Goal: Task Accomplishment & Management: Manage account settings

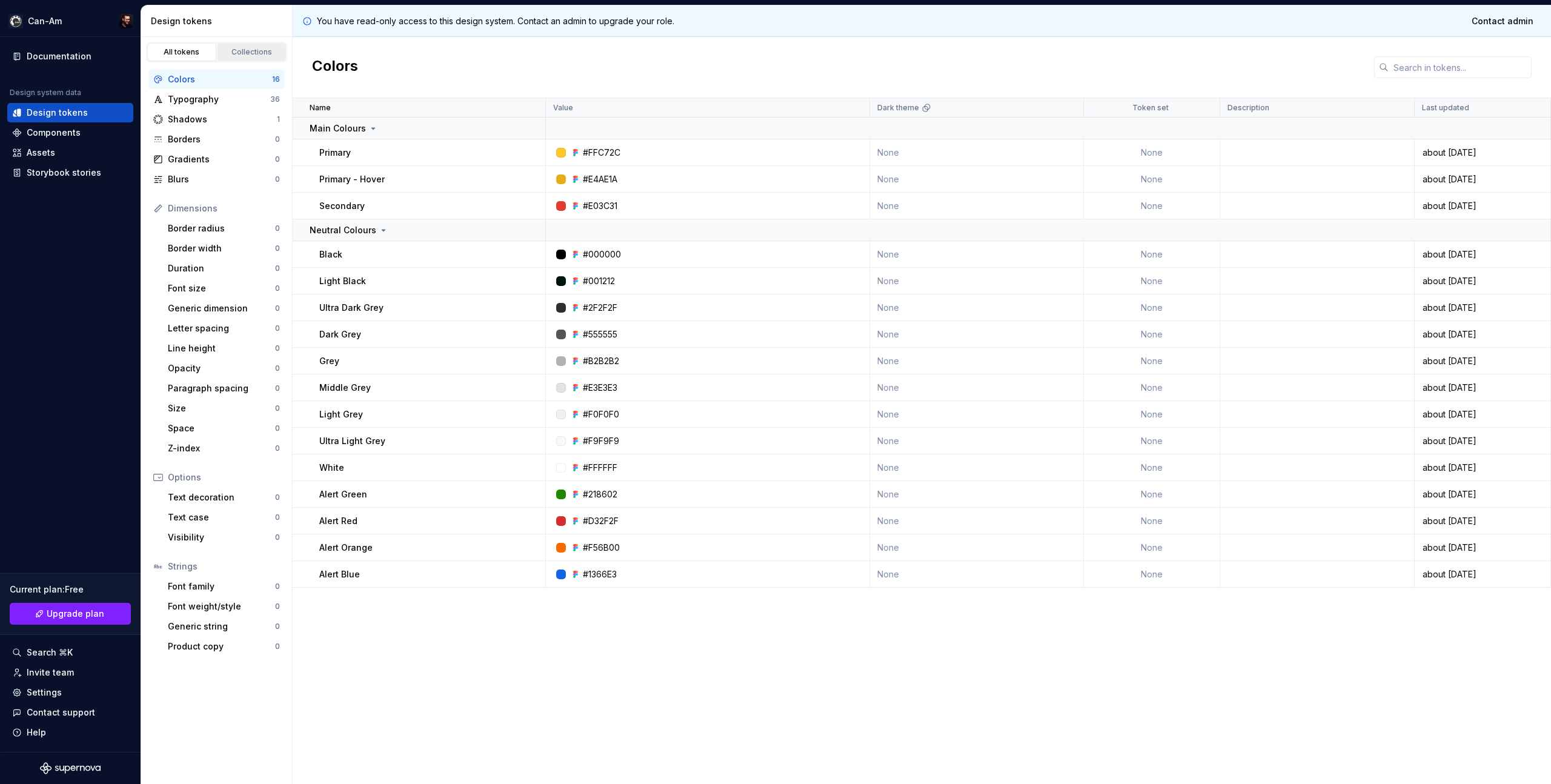
click at [250, 56] on div "Collections" at bounding box center [252, 52] width 61 height 10
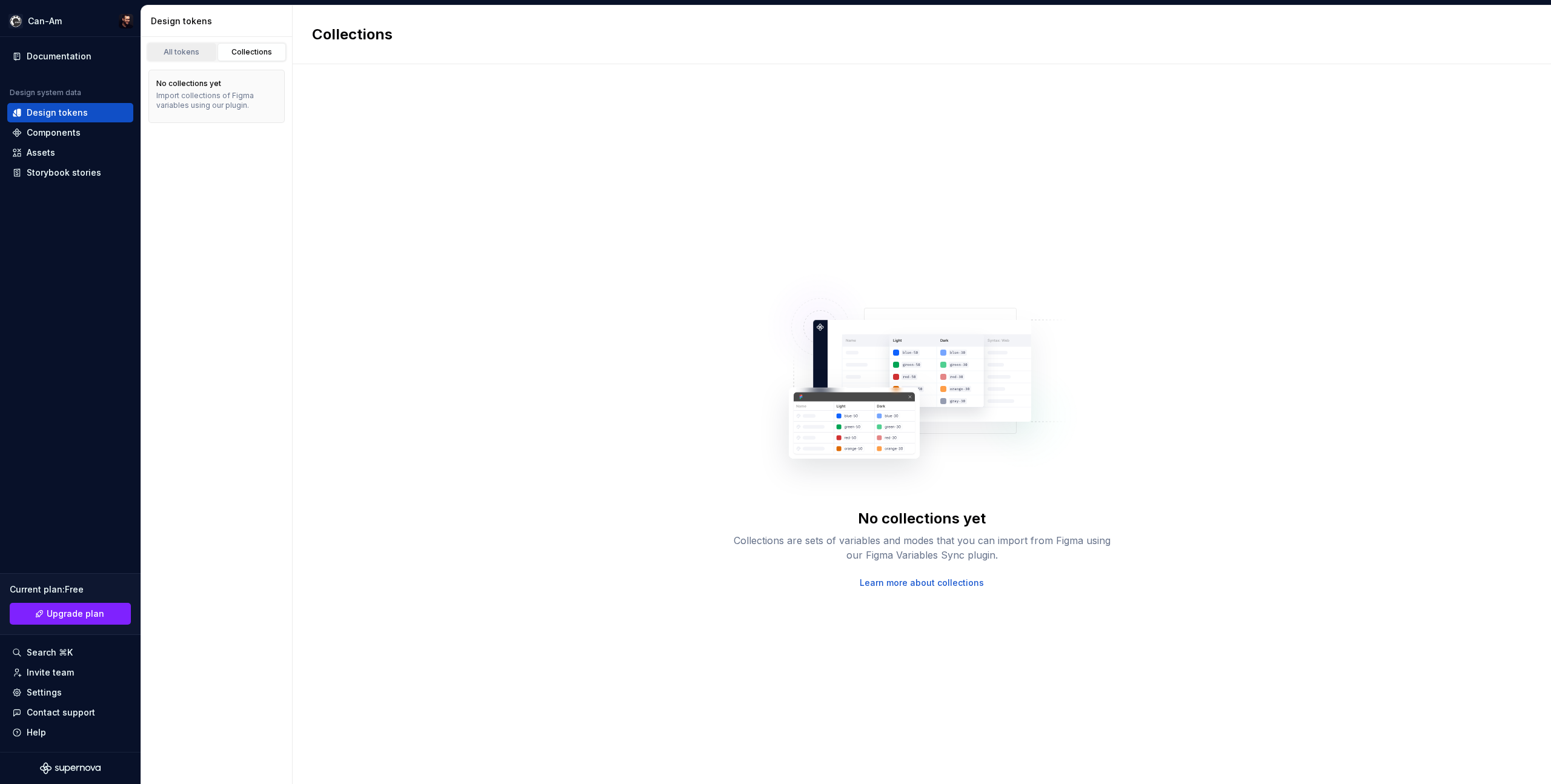
click at [186, 56] on div "All tokens" at bounding box center [182, 52] width 61 height 10
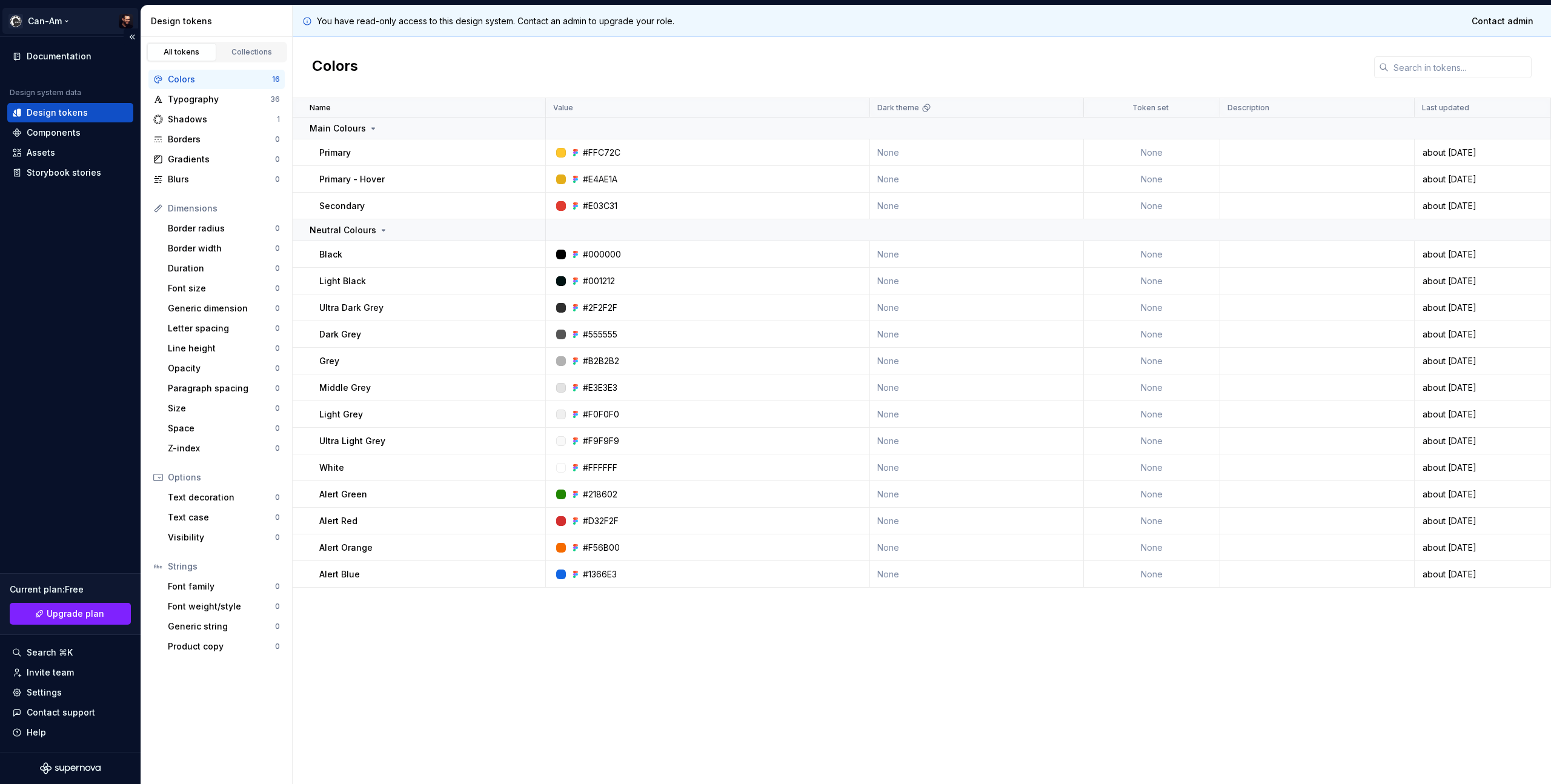
click at [125, 18] on html "Can-Am Documentation Design system data Design tokens Components Assets Storybo…" at bounding box center [776, 392] width 1551 height 784
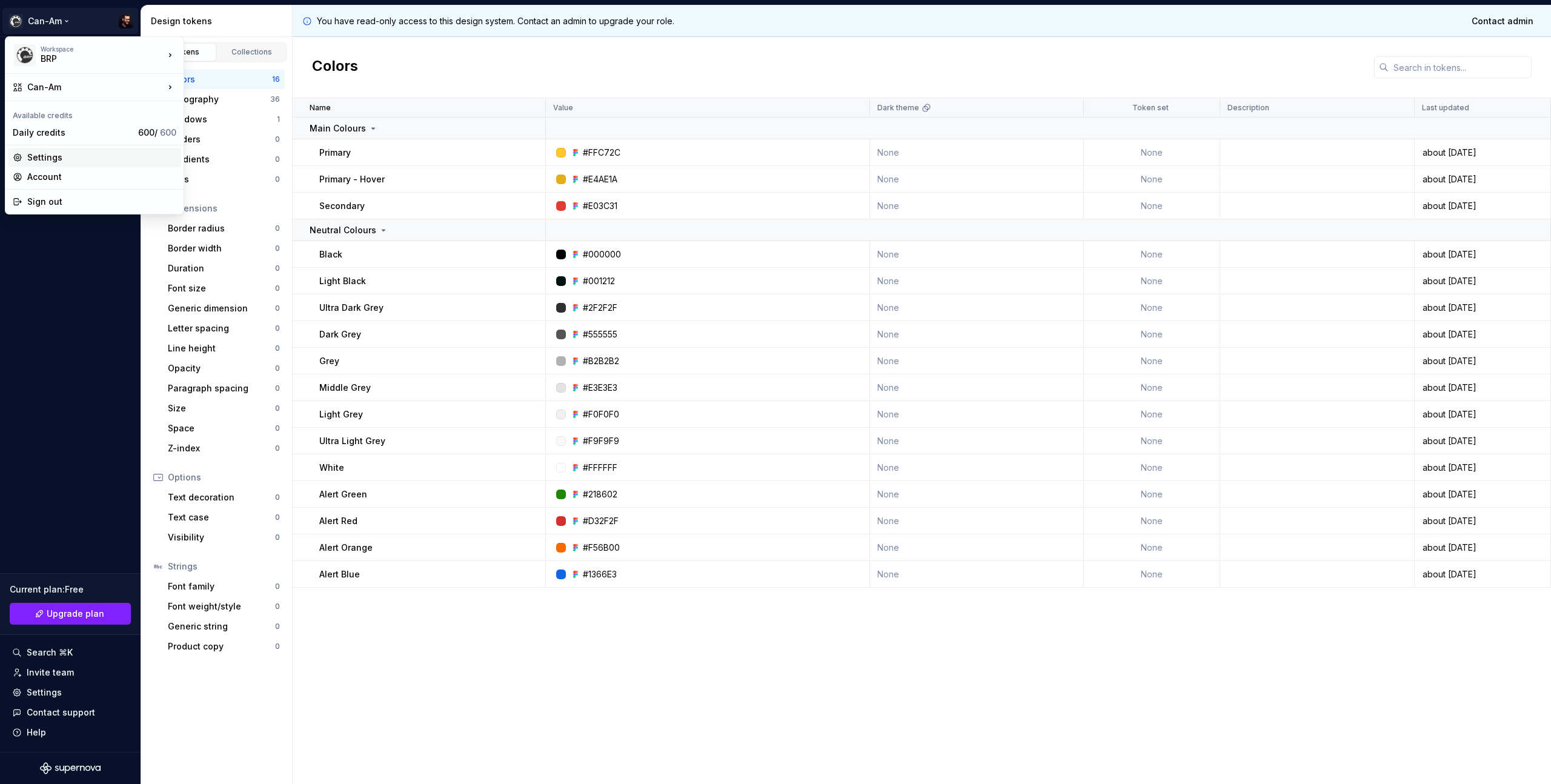
click at [110, 162] on div "Settings" at bounding box center [102, 157] width 149 height 12
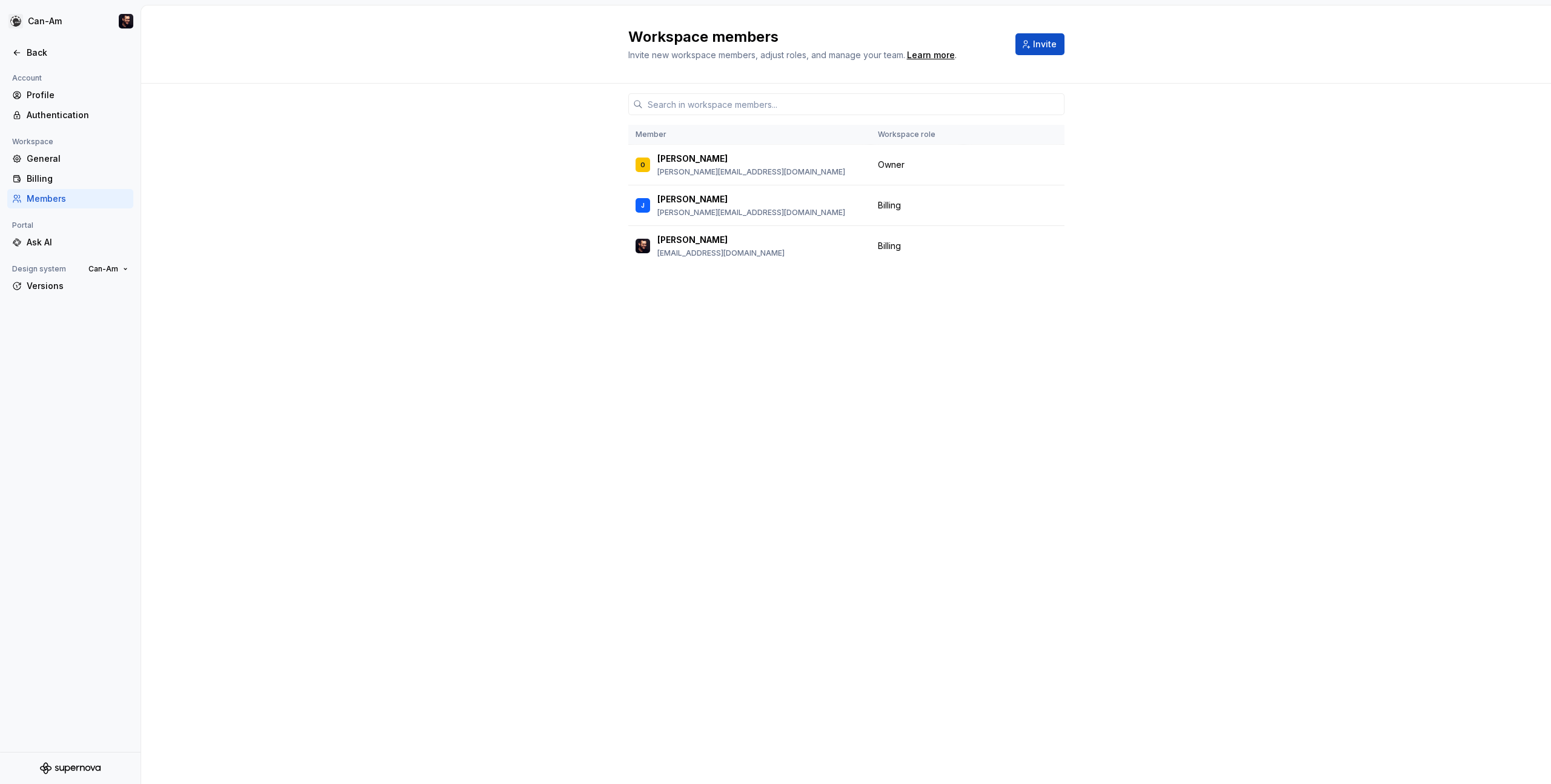
drag, startPoint x: 285, startPoint y: 182, endPoint x: 274, endPoint y: 148, distance: 35.7
click at [274, 148] on div "Member Workspace role O Olivier [EMAIL_ADDRESS][DOMAIN_NAME] Owner J James [EMA…" at bounding box center [846, 434] width 1410 height 700
click at [26, 56] on div "Back" at bounding box center [70, 53] width 116 height 12
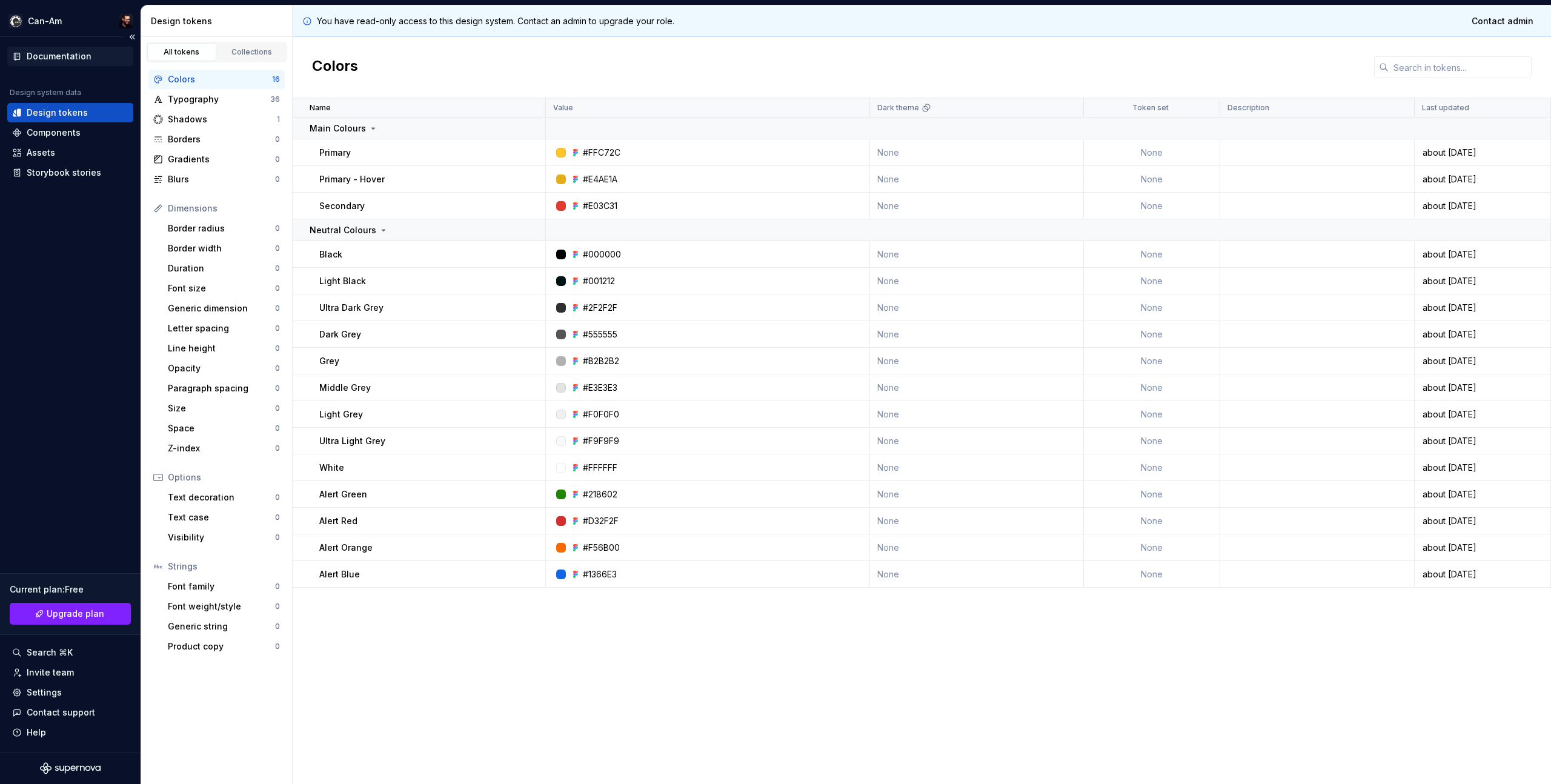
click at [19, 53] on icon at bounding box center [17, 57] width 5 height 7
click at [44, 26] on html "Can-Am Documentation Design system data Design tokens Components Assets Storybo…" at bounding box center [776, 392] width 1551 height 784
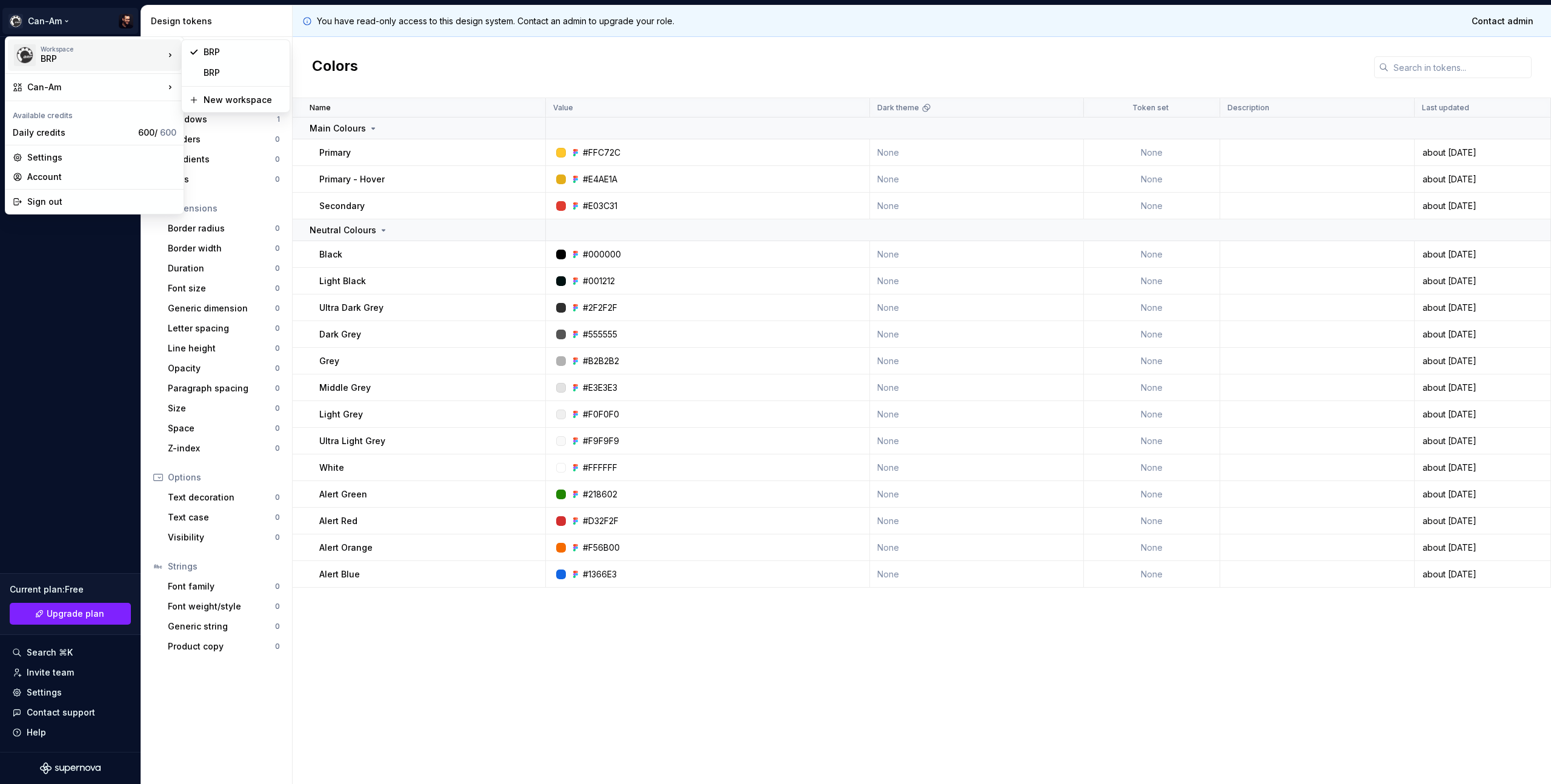
click at [480, 47] on html "Can-Am Documentation Design system data Design tokens Components Assets Storybo…" at bounding box center [776, 392] width 1551 height 784
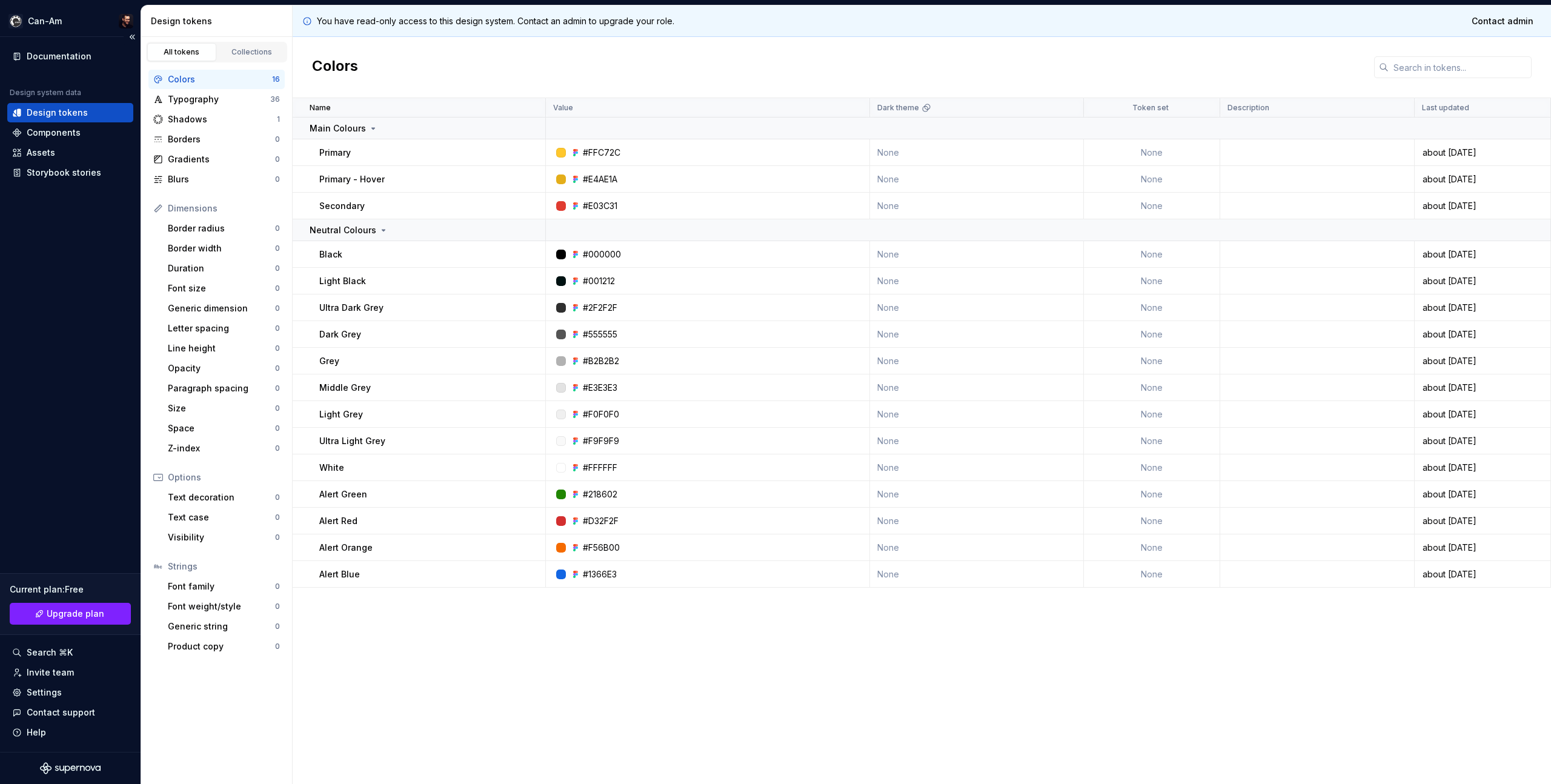
click at [99, 442] on div "Documentation Design system data Design tokens Components Assets Storybook stor…" at bounding box center [70, 394] width 141 height 715
click at [44, 19] on html "Can-Am Documentation Design system data Design tokens Components Assets Storybo…" at bounding box center [776, 392] width 1551 height 784
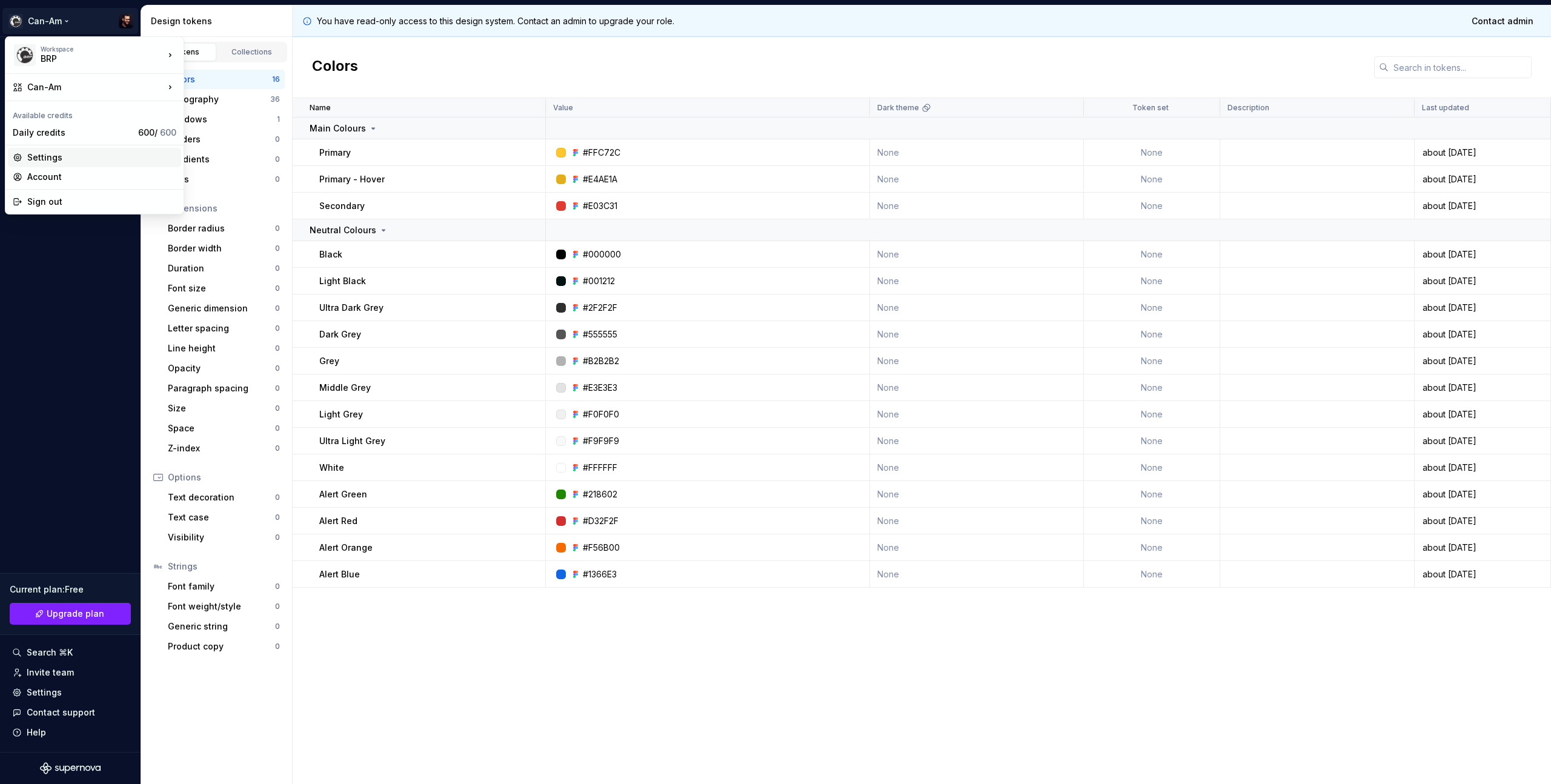
click at [47, 152] on div "Settings" at bounding box center [102, 157] width 149 height 12
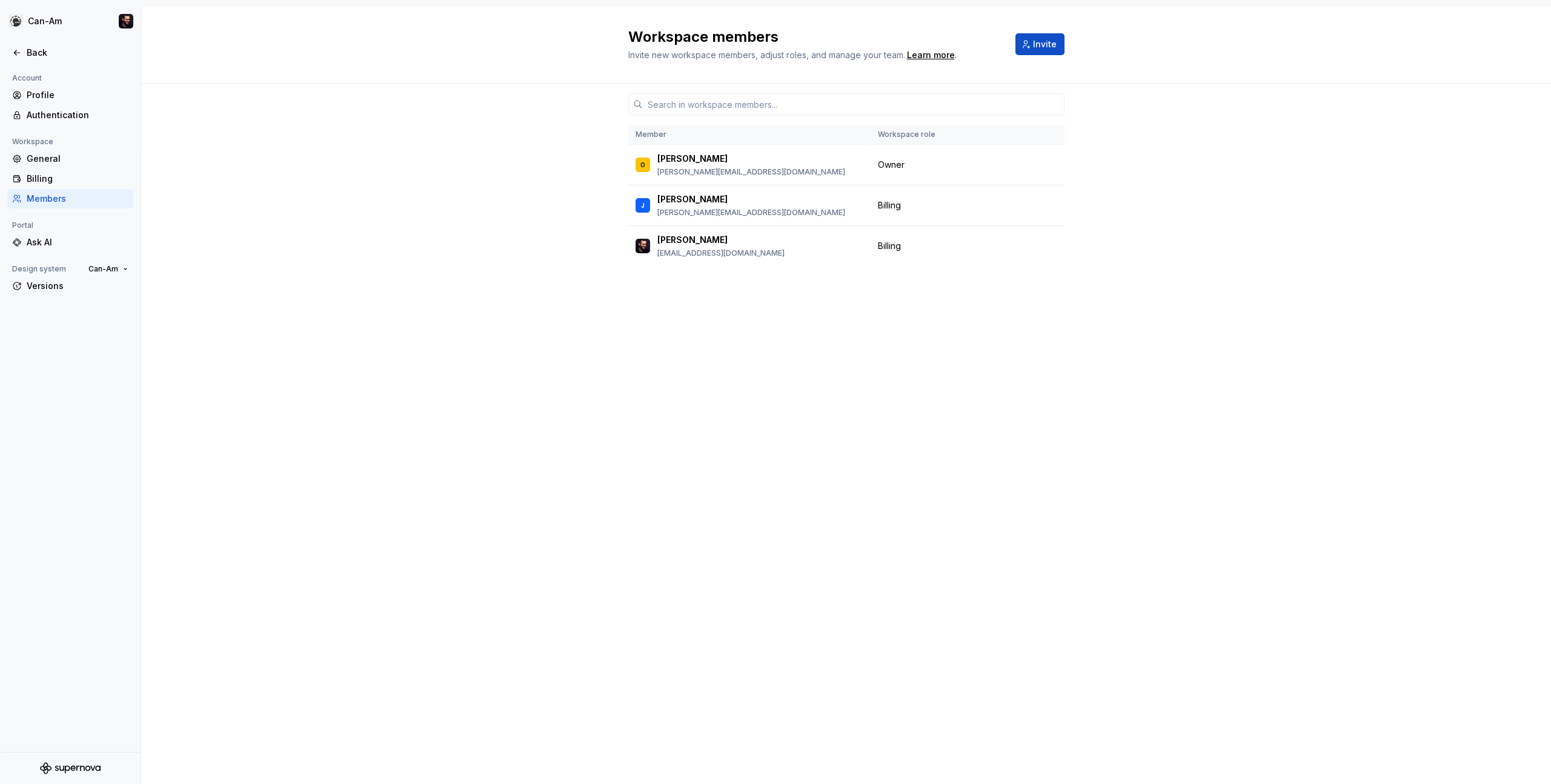
click at [581, 92] on div "Member Workspace role O Olivier [EMAIL_ADDRESS][DOMAIN_NAME] Owner J James [EMA…" at bounding box center [846, 434] width 1410 height 700
click at [36, 172] on div "Billing" at bounding box center [77, 178] width 102 height 12
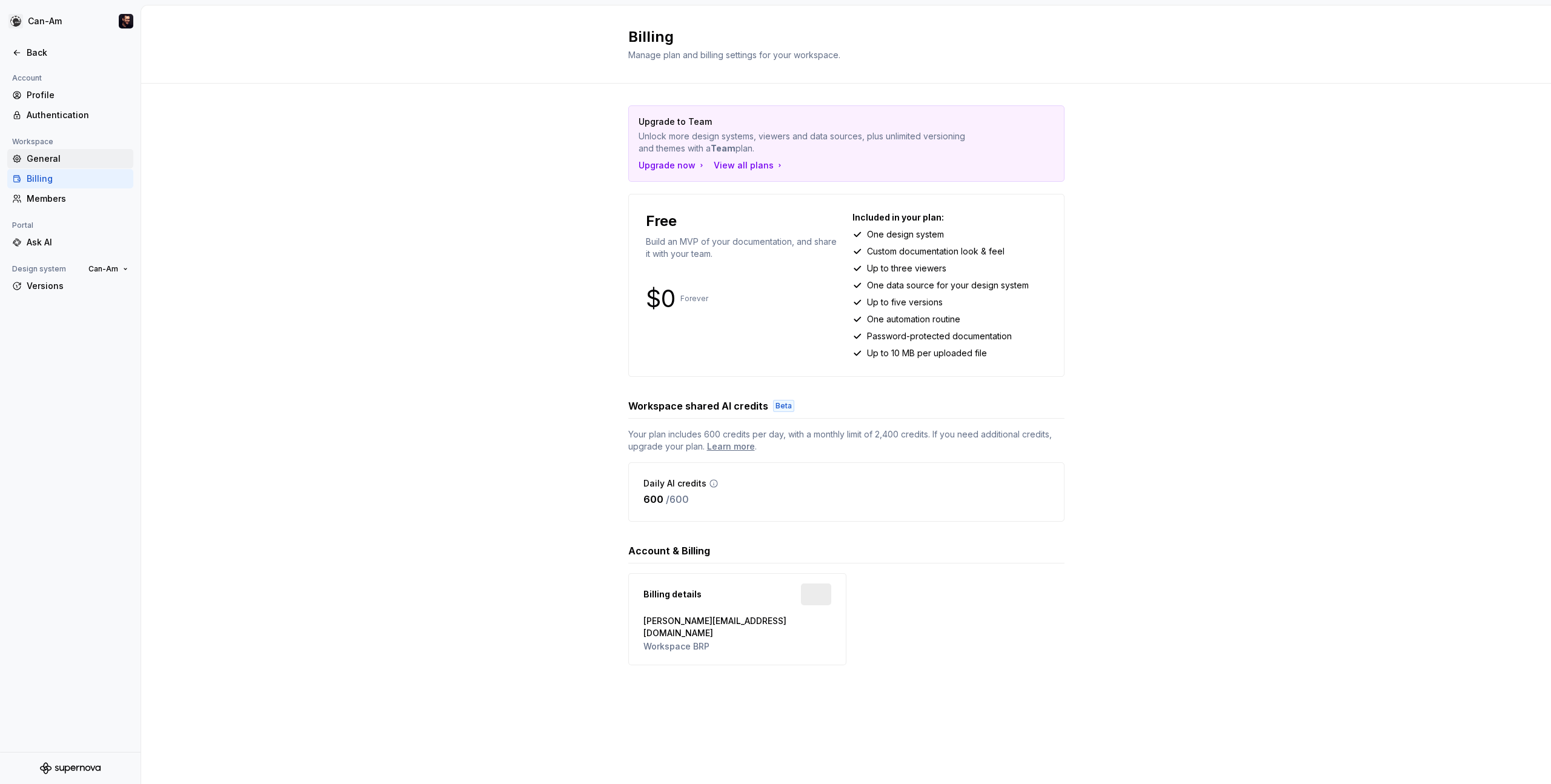
click at [39, 159] on div "General" at bounding box center [77, 159] width 102 height 12
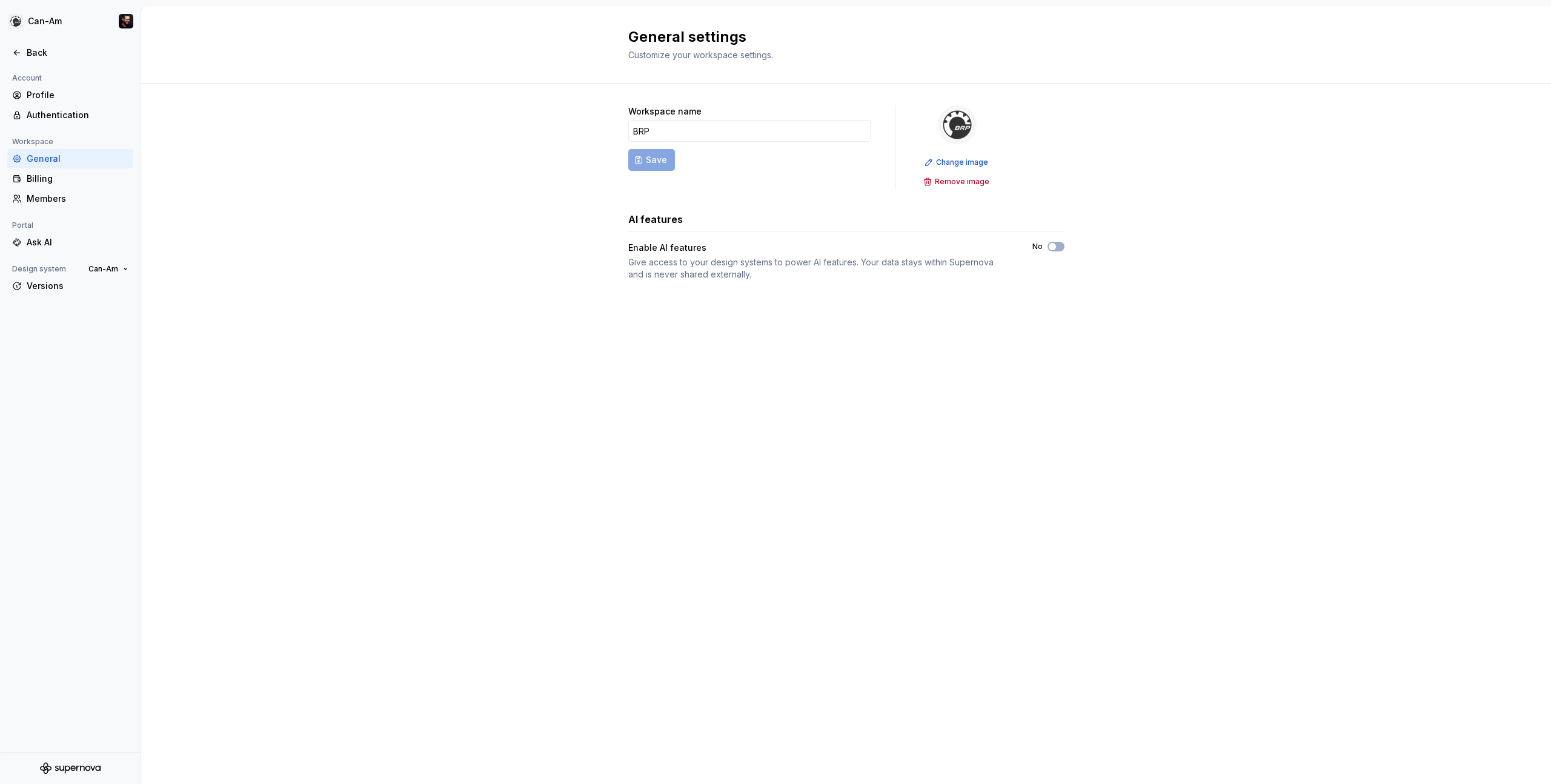
click at [345, 160] on div "Workspace name BRP Save Change image Remove image AI features Enable AI feature…" at bounding box center [846, 205] width 1410 height 243
drag, startPoint x: 625, startPoint y: 258, endPoint x: 780, endPoint y: 282, distance: 156.8
click at [772, 281] on div "Workspace name BRP Save Change image Remove image AI features Enable AI feature…" at bounding box center [846, 205] width 1410 height 243
click at [780, 282] on div "Workspace name BRP Save Change image Remove image AI features Enable AI feature…" at bounding box center [846, 205] width 436 height 243
drag, startPoint x: 695, startPoint y: 44, endPoint x: 766, endPoint y: 50, distance: 71.3
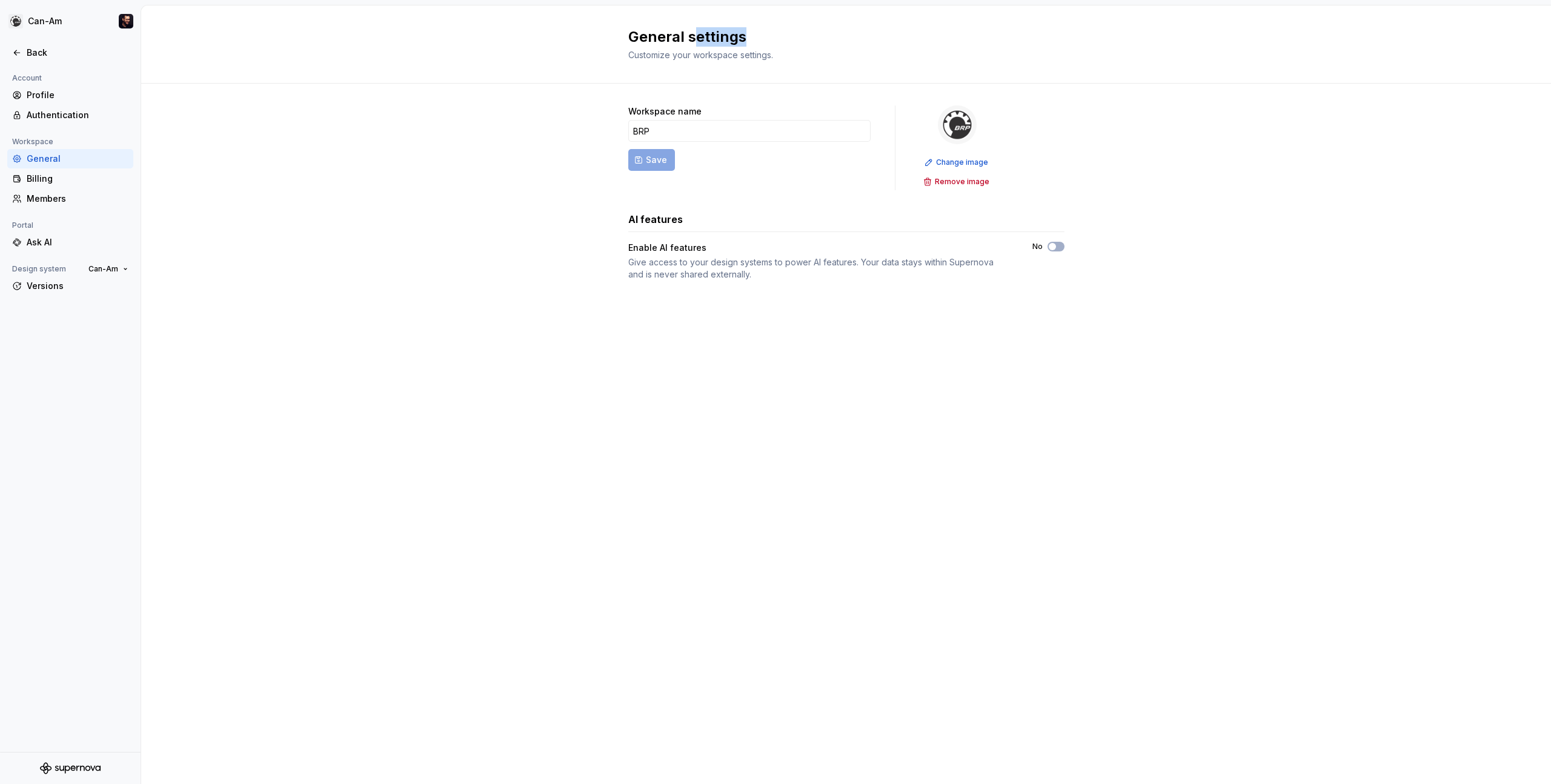
click at [766, 50] on div "General settings Customize your workspace settings." at bounding box center [839, 44] width 421 height 34
click at [769, 50] on span "Customize your workspace settings." at bounding box center [700, 55] width 145 height 11
click at [676, 126] on input "BRP" at bounding box center [749, 131] width 242 height 22
click at [717, 96] on div "Workspace name BRP Save Change image Remove image AI features Enable AI feature…" at bounding box center [846, 205] width 436 height 243
click at [700, 132] on input "BRP" at bounding box center [749, 131] width 242 height 22
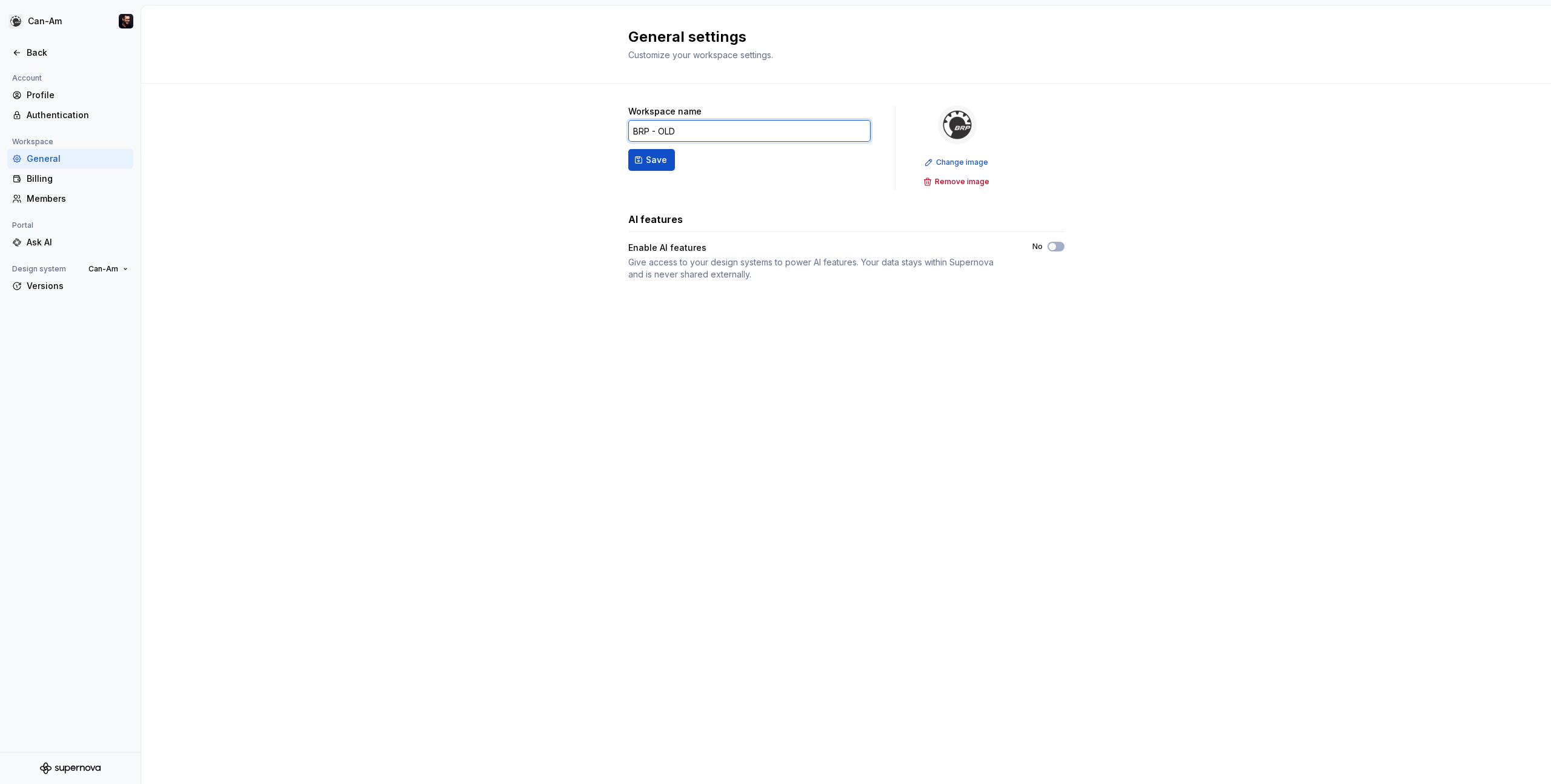
type input "BRP - OLD"
click at [769, 207] on div "Workspace name BRP - OLD Save Change image Remove image AI features Enable AI f…" at bounding box center [846, 193] width 436 height 175
click at [372, 154] on div "Workspace name BRP - OLD Save Change image Remove image AI features Enable AI f…" at bounding box center [846, 205] width 1410 height 243
click at [576, 164] on div "Workspace name BRP - OLD Save Change image Remove image AI features Enable AI f…" at bounding box center [846, 205] width 1410 height 243
click at [674, 172] on form "Workspace name BRP - OLD Save" at bounding box center [749, 148] width 242 height 85
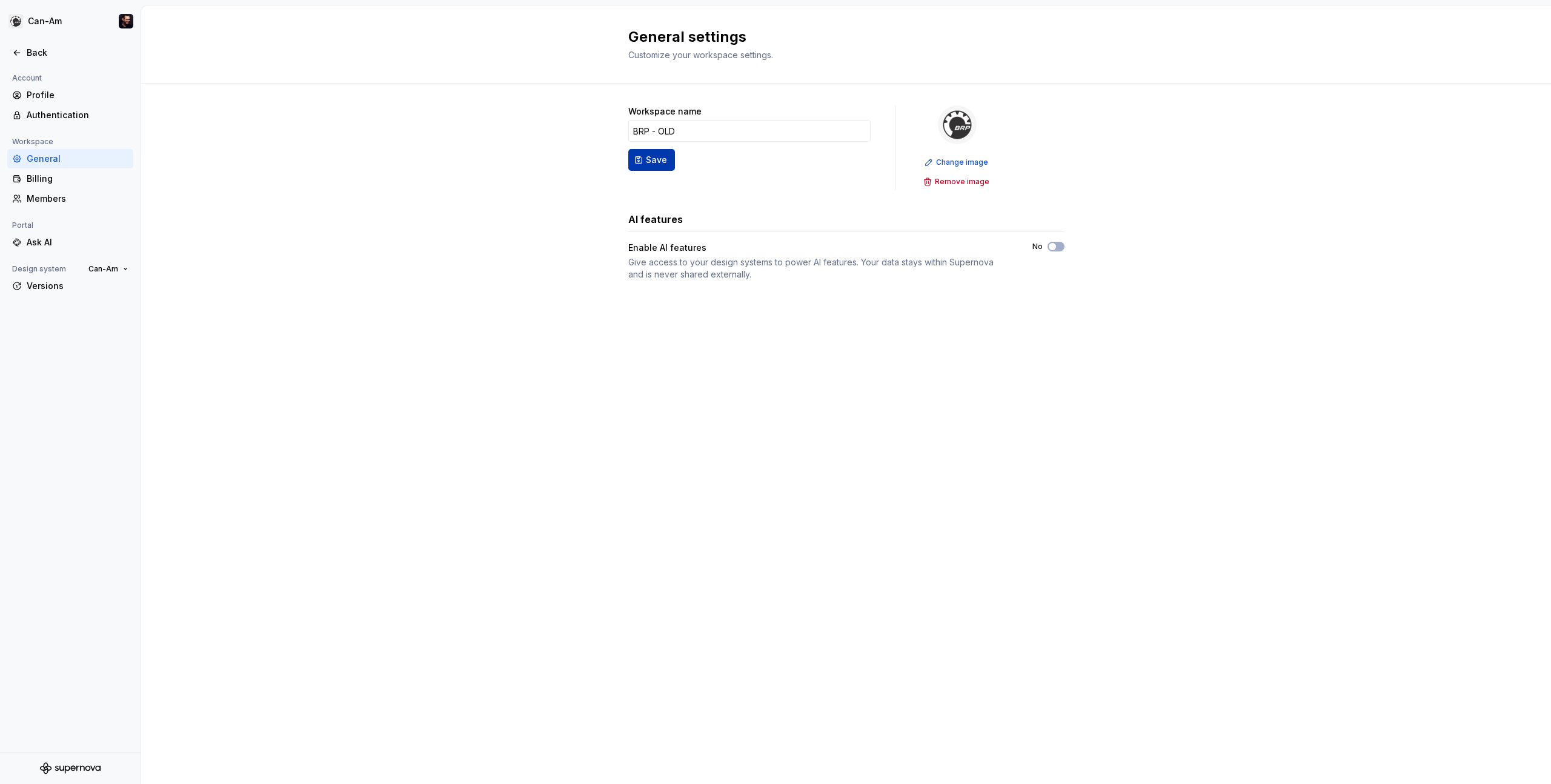
click at [655, 159] on span "Save" at bounding box center [657, 160] width 21 height 12
click at [302, 152] on div "Workspace name BRP - OLD Save Change image Remove image AI features Enable AI f…" at bounding box center [846, 205] width 1410 height 243
click at [649, 162] on form "Workspace name BRP - OLD Save" at bounding box center [749, 148] width 242 height 85
click at [37, 40] on div at bounding box center [70, 40] width 141 height 6
click at [36, 42] on div at bounding box center [70, 40] width 141 height 6
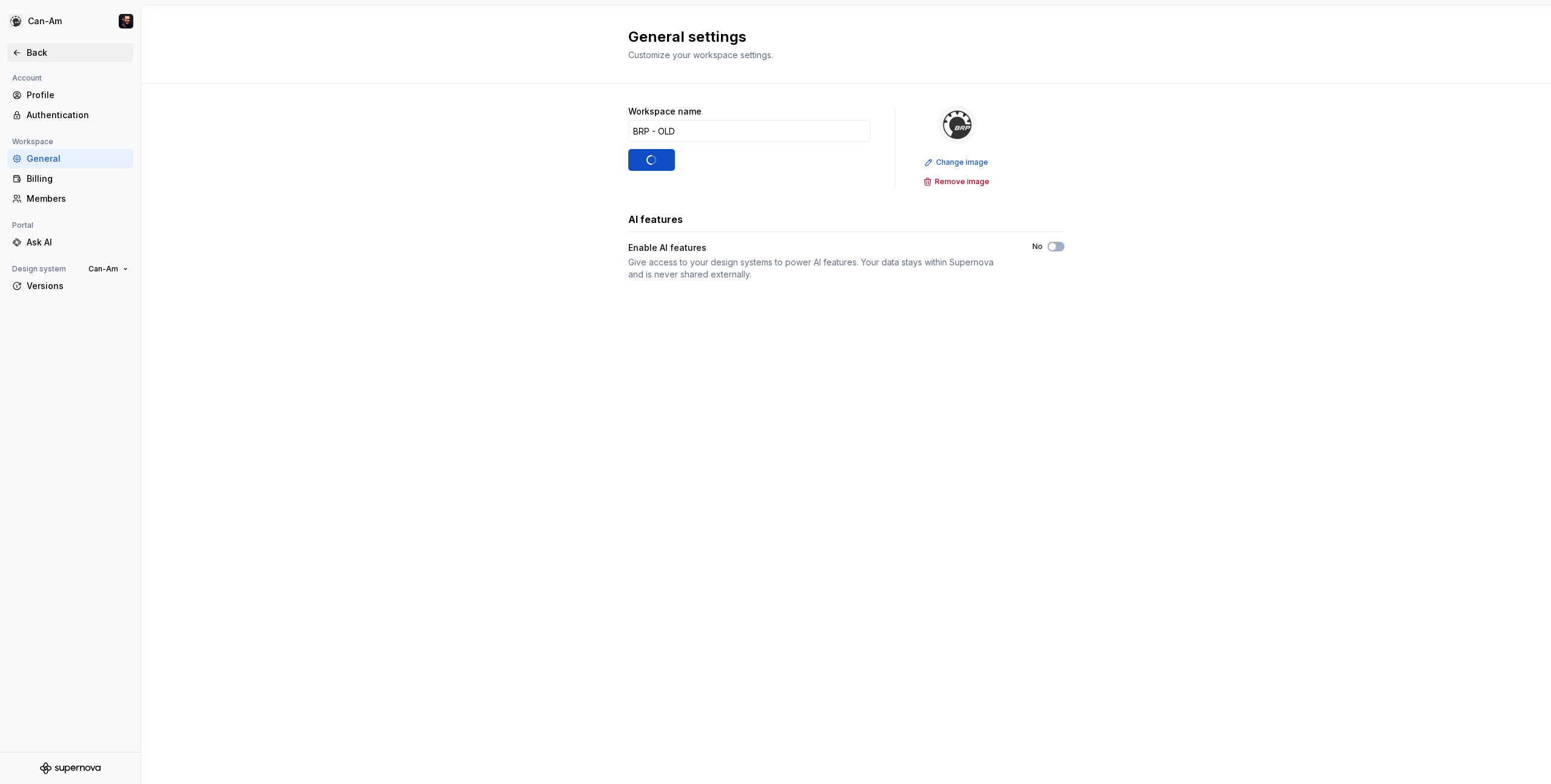
click at [36, 47] on div "Back" at bounding box center [77, 53] width 102 height 12
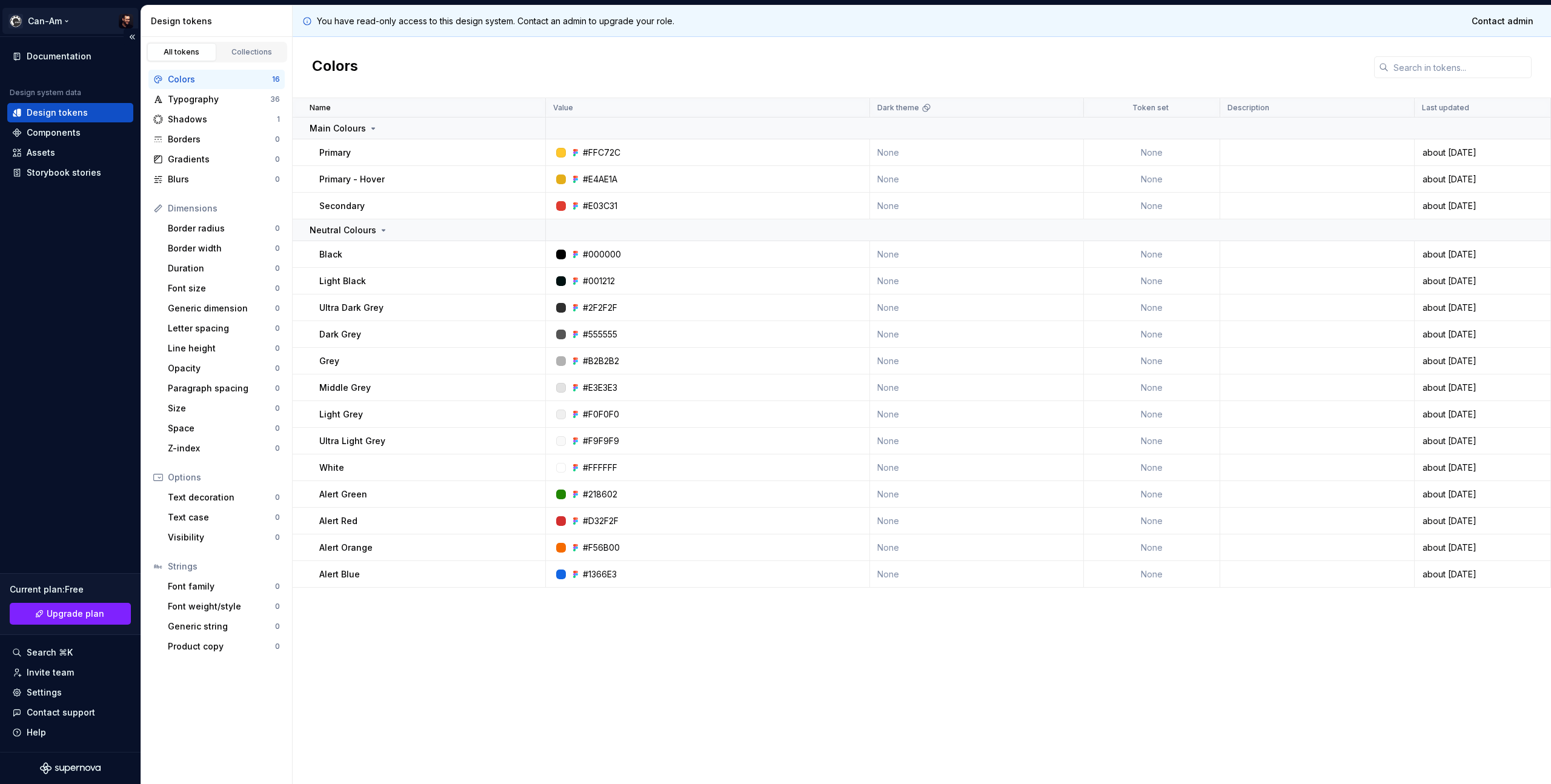
click at [51, 22] on html "Can-Am Documentation Design system data Design tokens Components Assets Storybo…" at bounding box center [776, 392] width 1551 height 784
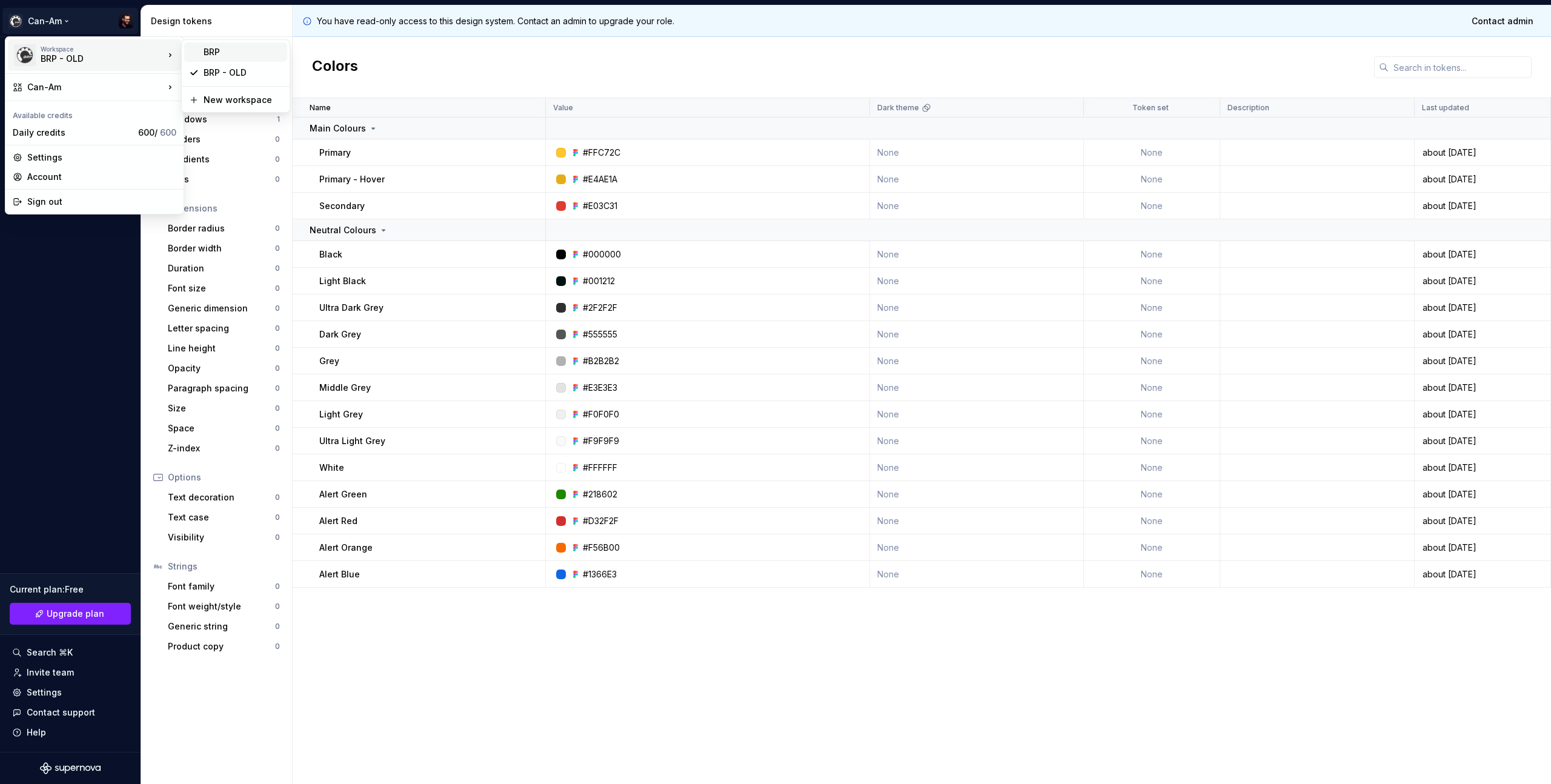
click at [233, 50] on div "BRP" at bounding box center [242, 52] width 79 height 12
